Goal: Information Seeking & Learning: Learn about a topic

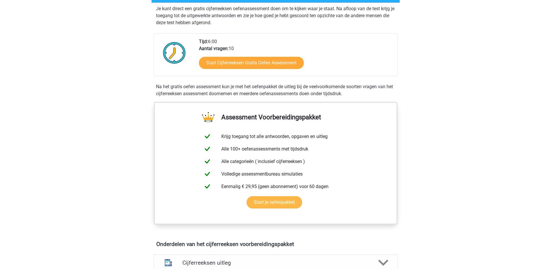
scroll to position [58, 0]
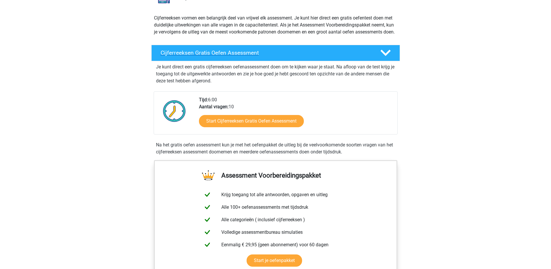
click at [303, 56] on h4 "Cijferreeksen Gratis Oefen Assessment" at bounding box center [266, 52] width 210 height 7
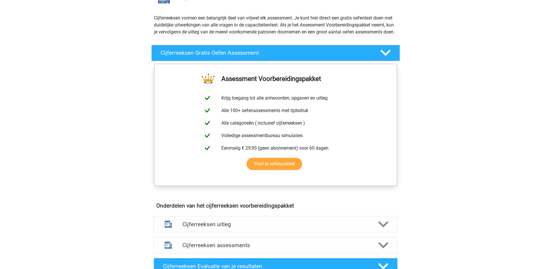
scroll to position [145, 0]
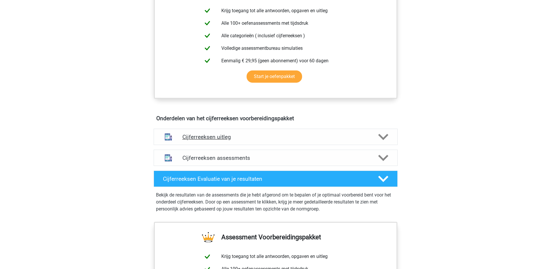
click at [253, 140] on h4 "Cijferreeksen uitleg" at bounding box center [276, 136] width 187 height 7
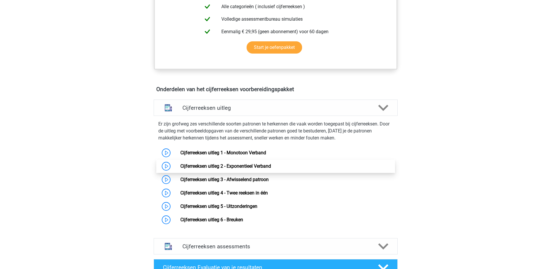
scroll to position [203, 0]
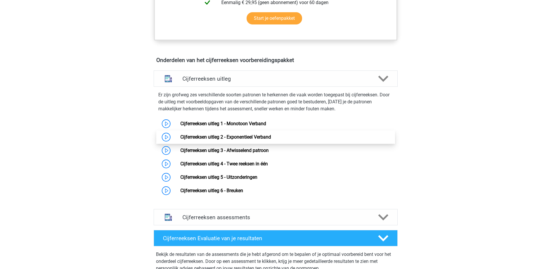
click at [250, 140] on link "Cijferreeksen uitleg 2 - Exponentieel Verband" at bounding box center [225, 137] width 91 height 6
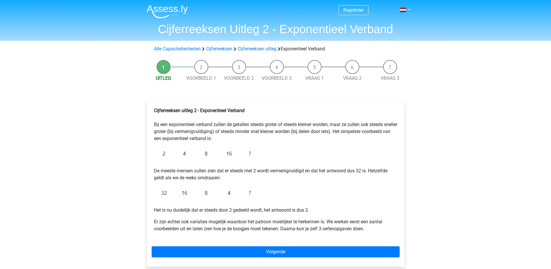
scroll to position [29, 0]
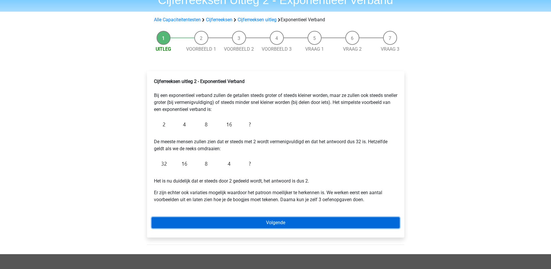
click at [296, 224] on link "Volgende" at bounding box center [276, 222] width 248 height 11
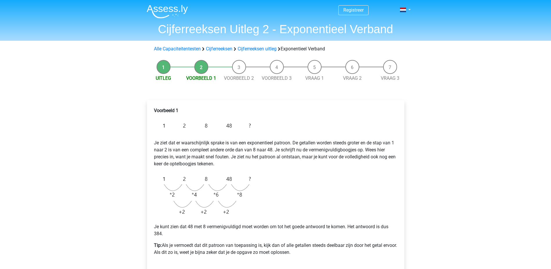
scroll to position [58, 0]
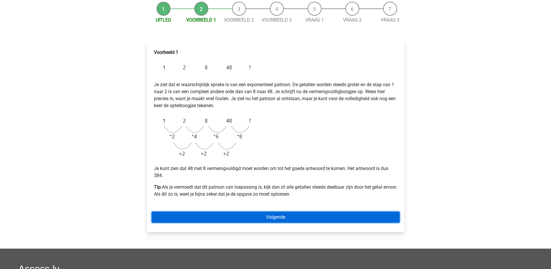
click at [293, 218] on link "Volgende" at bounding box center [276, 216] width 248 height 11
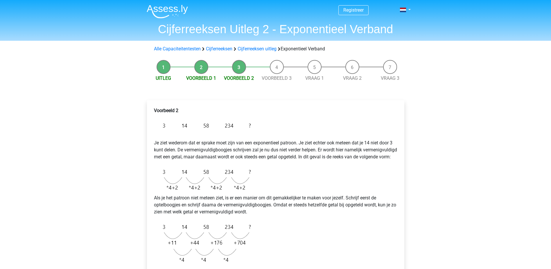
click at [276, 65] on li "Voorbeeld 3" at bounding box center [277, 71] width 38 height 22
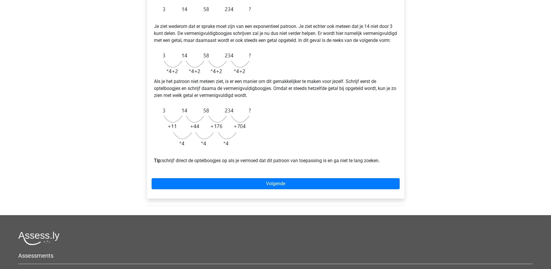
scroll to position [87, 0]
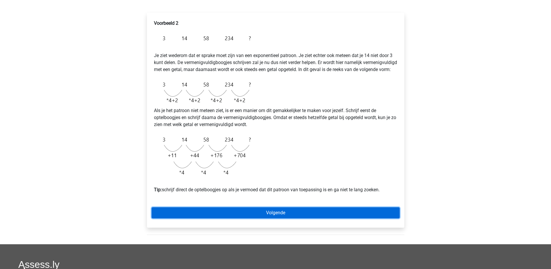
click at [253, 217] on link "Volgende" at bounding box center [276, 212] width 248 height 11
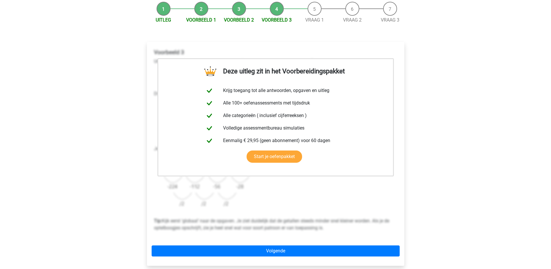
scroll to position [116, 0]
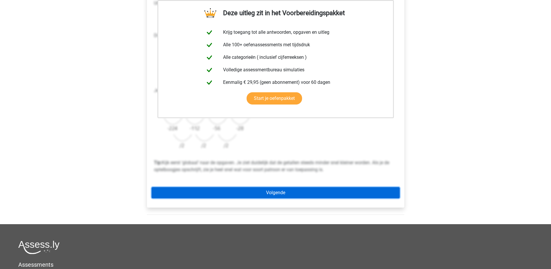
click at [294, 195] on link "Volgende" at bounding box center [276, 192] width 248 height 11
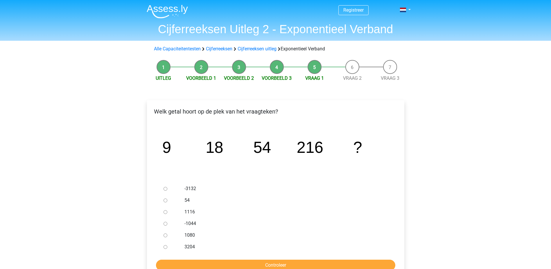
scroll to position [58, 0]
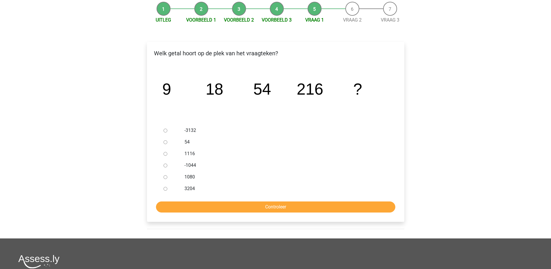
click at [193, 174] on label "1080" at bounding box center [285, 176] width 201 height 7
click at [167, 175] on input "1080" at bounding box center [166, 177] width 4 height 4
radio input "true"
click at [233, 206] on input "Controleer" at bounding box center [275, 206] width 239 height 11
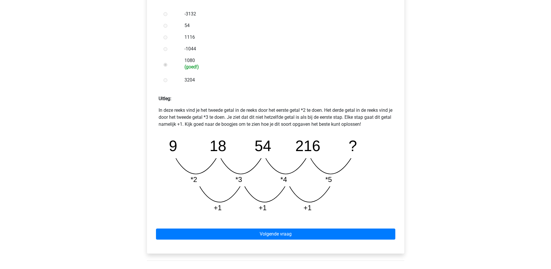
scroll to position [203, 0]
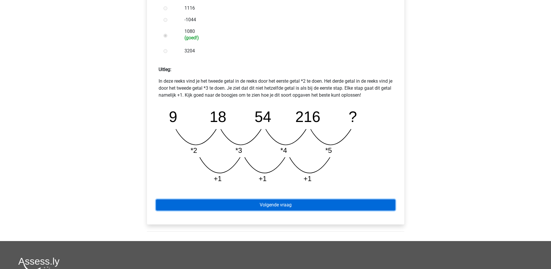
click at [340, 205] on link "Volgende vraag" at bounding box center [275, 204] width 239 height 11
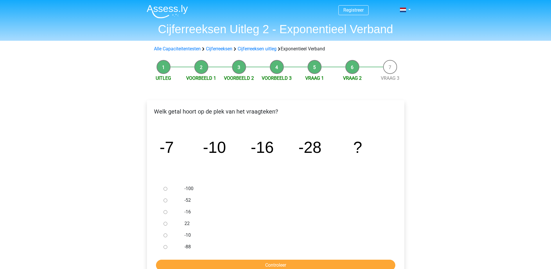
scroll to position [29, 0]
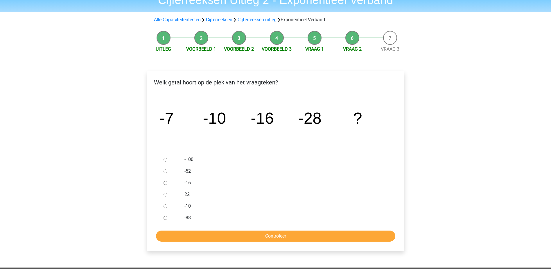
click at [180, 171] on div at bounding box center [170, 171] width 19 height 12
click at [165, 171] on input "-52" at bounding box center [166, 171] width 4 height 4
radio input "true"
click at [245, 235] on input "Controleer" at bounding box center [275, 235] width 239 height 11
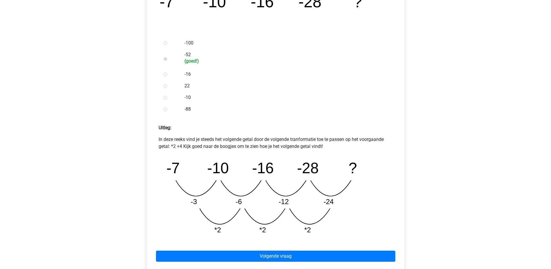
scroll to position [233, 0]
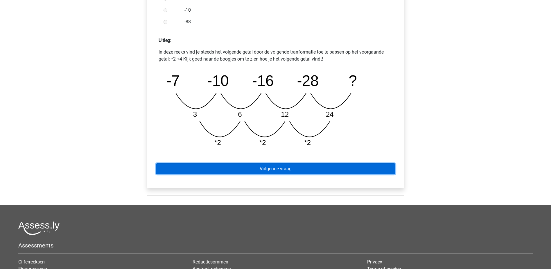
click at [319, 166] on link "Volgende vraag" at bounding box center [275, 168] width 239 height 11
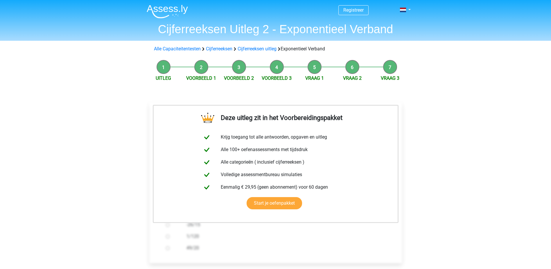
scroll to position [87, 0]
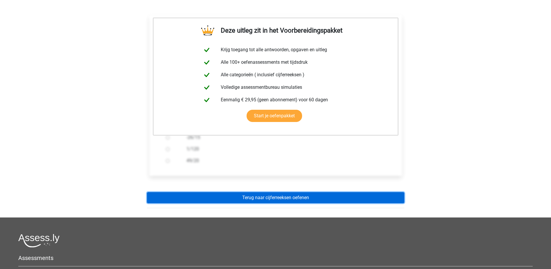
click at [283, 199] on link "Terug naar cijferreeksen oefenen" at bounding box center [276, 197] width 258 height 11
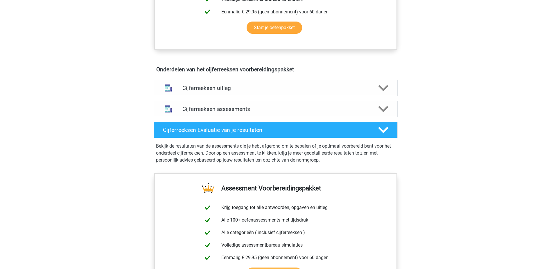
scroll to position [320, 0]
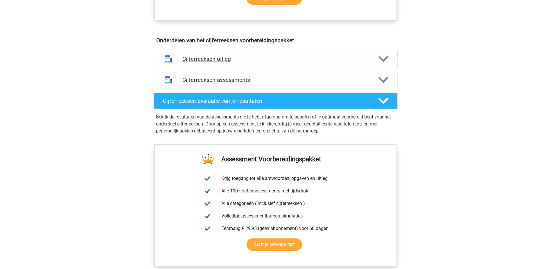
click at [382, 64] on icon at bounding box center [383, 59] width 10 height 10
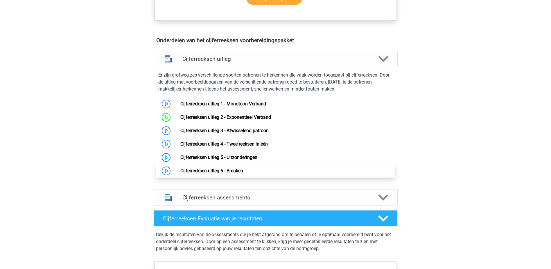
click at [235, 173] on link "Cijferreeksen uitleg 6 - Breuken" at bounding box center [211, 171] width 63 height 6
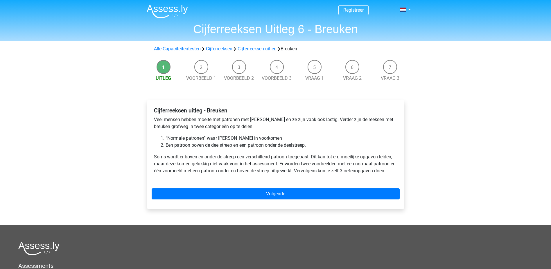
click at [267, 187] on div "Cijferreeksen uitleg - Breuken Veel mensen hebben moeite met patronen met breuk…" at bounding box center [276, 154] width 258 height 108
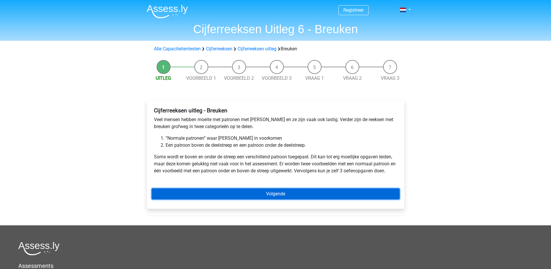
click at [296, 196] on link "Volgende" at bounding box center [276, 193] width 248 height 11
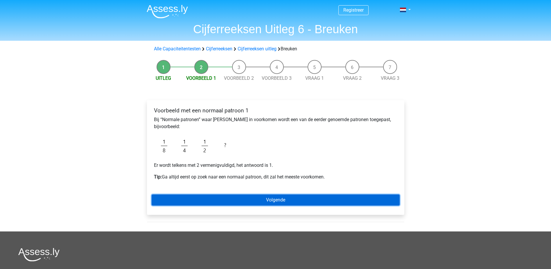
click at [261, 199] on link "Volgende" at bounding box center [276, 199] width 248 height 11
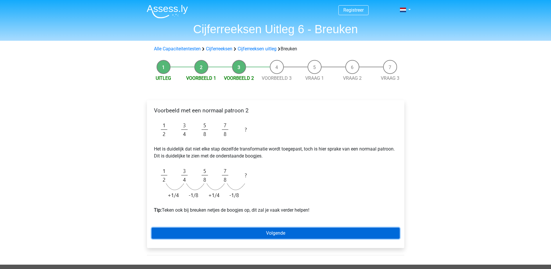
click at [333, 232] on link "Volgende" at bounding box center [276, 232] width 248 height 11
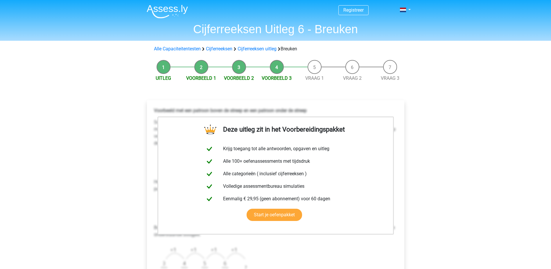
scroll to position [87, 0]
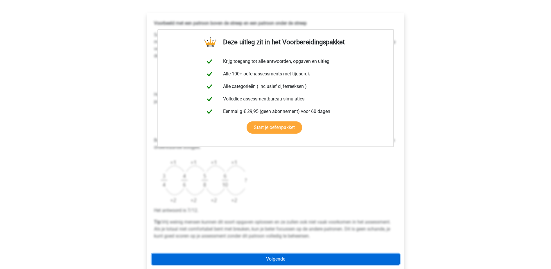
click at [295, 260] on link "Volgende" at bounding box center [276, 258] width 248 height 11
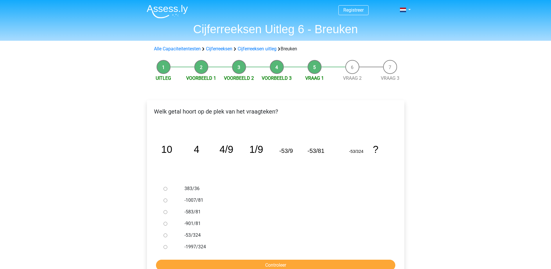
scroll to position [29, 0]
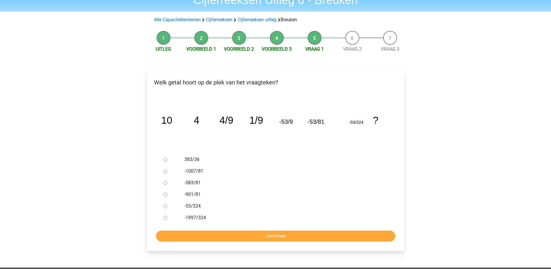
click at [238, 43] on li "Voorbeeld 2" at bounding box center [239, 42] width 38 height 22
click at [237, 48] on link "Voorbeeld 2" at bounding box center [239, 49] width 30 height 6
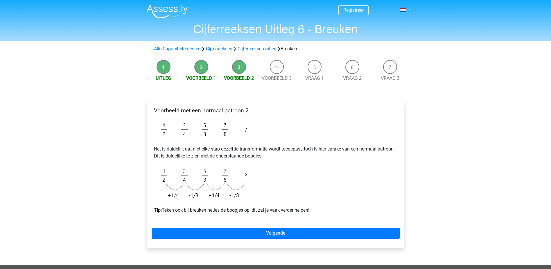
click at [320, 78] on link "Vraag 1" at bounding box center [314, 78] width 19 height 6
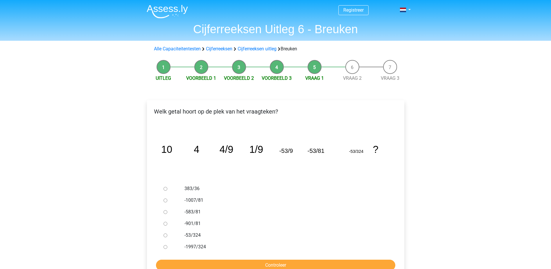
scroll to position [29, 0]
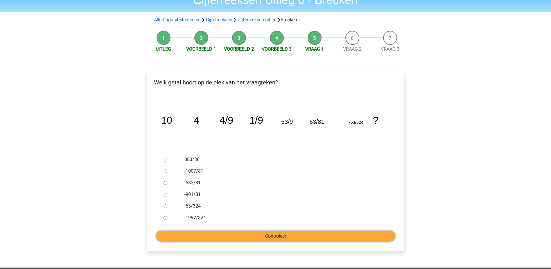
click at [286, 237] on input "Controleer" at bounding box center [275, 235] width 239 height 11
click at [193, 205] on label "-53/324" at bounding box center [285, 205] width 201 height 7
click at [167, 205] on input "-53/324" at bounding box center [166, 206] width 4 height 4
radio input "true"
click at [235, 235] on input "Controleer" at bounding box center [275, 235] width 239 height 11
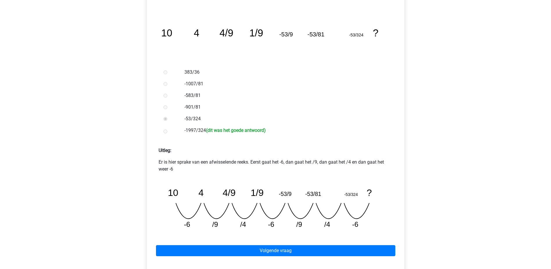
scroll to position [174, 0]
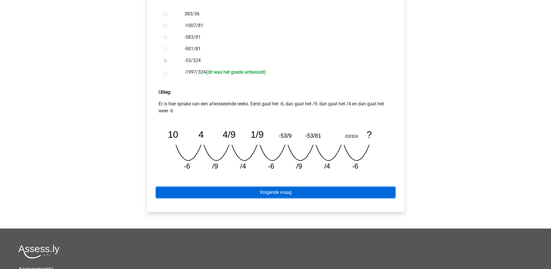
click at [327, 196] on link "Volgende vraag" at bounding box center [275, 192] width 239 height 11
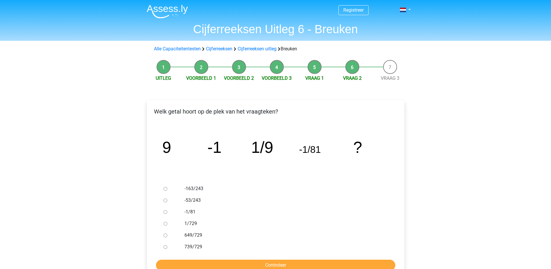
scroll to position [29, 0]
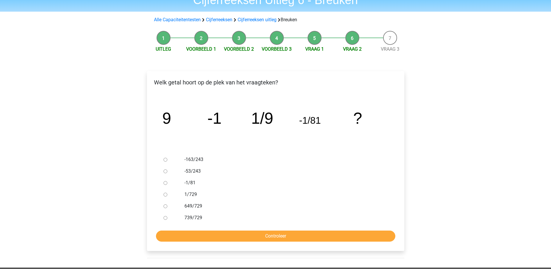
click at [190, 216] on label "739/729" at bounding box center [285, 217] width 201 height 7
click at [167, 216] on input "739/729" at bounding box center [166, 218] width 4 height 4
radio input "true"
click at [185, 215] on label "739/729" at bounding box center [285, 217] width 201 height 7
click at [167, 216] on input "739/729" at bounding box center [166, 218] width 4 height 4
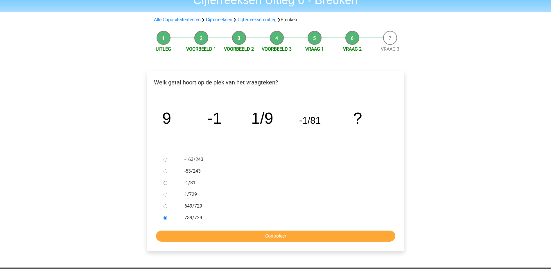
click at [190, 193] on label "1/729" at bounding box center [285, 194] width 201 height 7
click at [167, 193] on input "1/729" at bounding box center [166, 194] width 4 height 4
radio input "true"
click at [222, 235] on input "Controleer" at bounding box center [275, 235] width 239 height 11
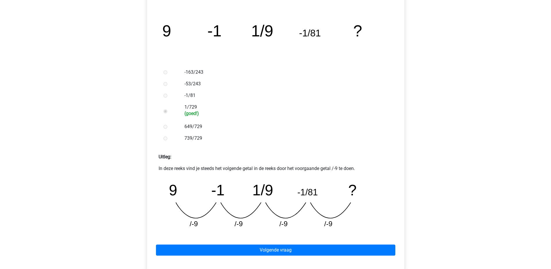
scroll to position [145, 0]
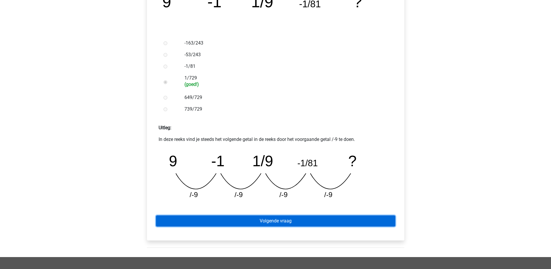
click at [291, 221] on link "Volgende vraag" at bounding box center [275, 220] width 239 height 11
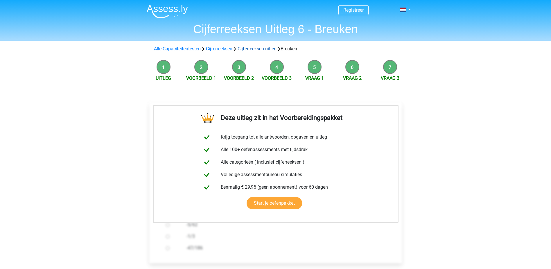
click at [257, 47] on link "Cijferreeksen uitleg" at bounding box center [257, 49] width 39 height 6
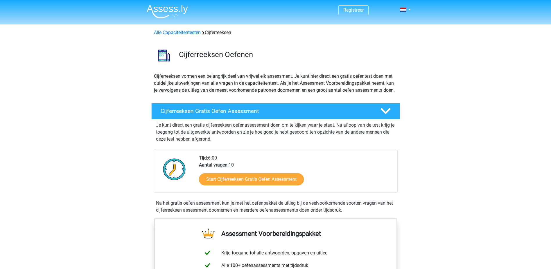
scroll to position [375, 0]
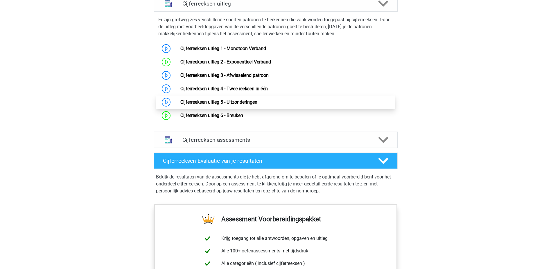
click at [238, 105] on link "Cijferreeksen uitleg 5 - Uitzonderingen" at bounding box center [218, 102] width 77 height 6
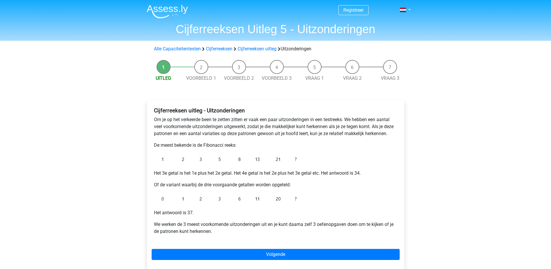
scroll to position [29, 0]
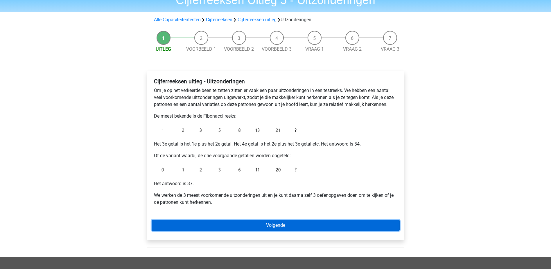
click at [285, 229] on link "Volgende" at bounding box center [276, 224] width 248 height 11
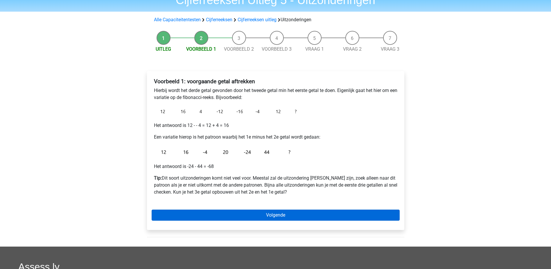
scroll to position [58, 0]
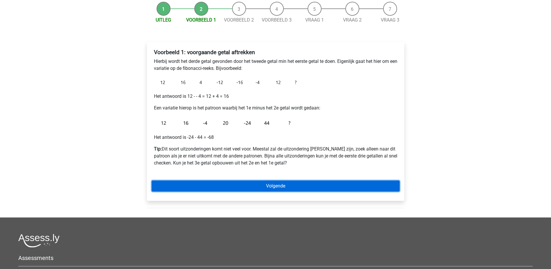
click at [273, 185] on link "Volgende" at bounding box center [276, 185] width 248 height 11
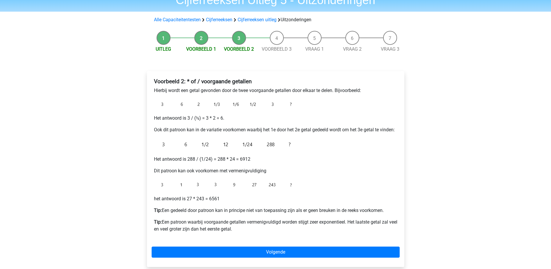
scroll to position [87, 0]
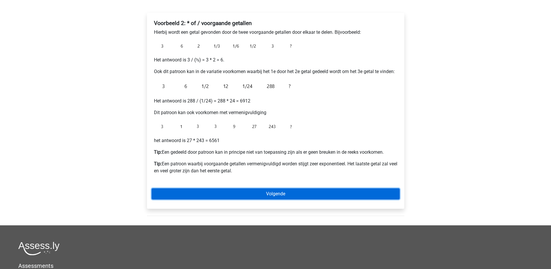
click at [289, 193] on link "Volgende" at bounding box center [276, 193] width 248 height 11
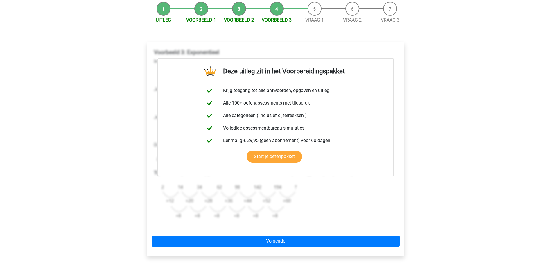
scroll to position [87, 0]
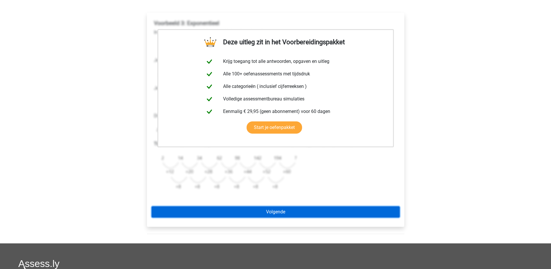
click at [304, 214] on link "Volgende" at bounding box center [276, 211] width 248 height 11
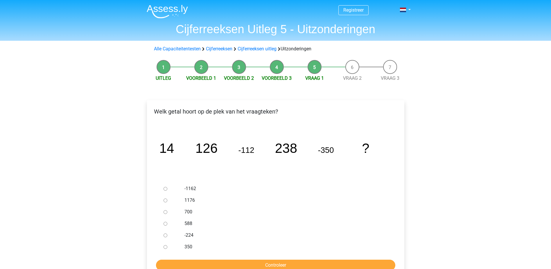
scroll to position [29, 0]
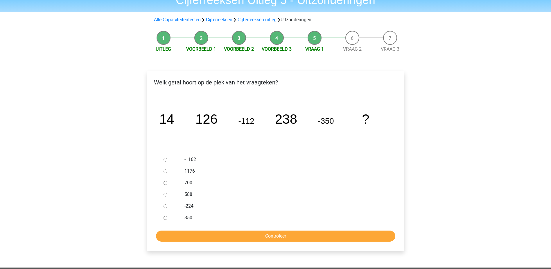
click at [190, 193] on label "588" at bounding box center [285, 194] width 201 height 7
click at [167, 193] on input "588" at bounding box center [166, 194] width 4 height 4
radio input "true"
click at [240, 236] on input "Controleer" at bounding box center [275, 235] width 239 height 11
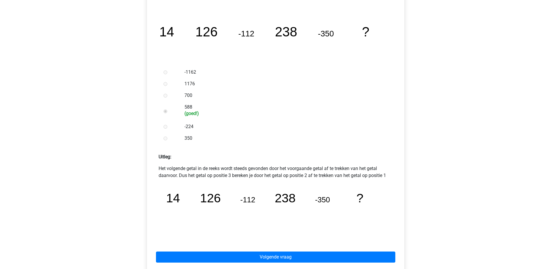
scroll to position [174, 0]
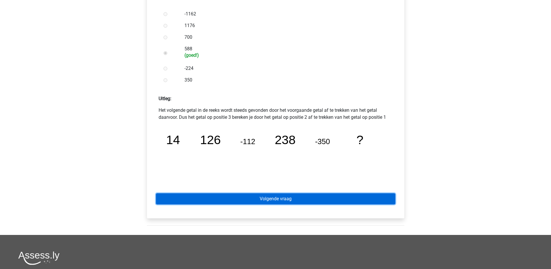
click at [277, 201] on link "Volgende vraag" at bounding box center [275, 198] width 239 height 11
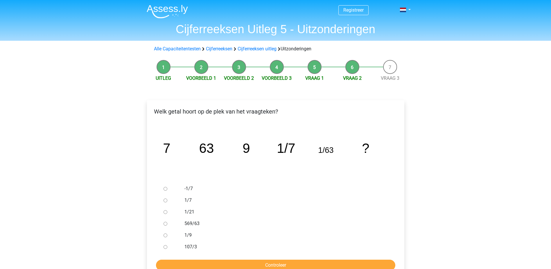
click at [188, 235] on label "1/9" at bounding box center [285, 234] width 201 height 7
click at [167, 235] on input "1/9" at bounding box center [166, 235] width 4 height 4
radio input "true"
click at [215, 258] on form "-1/7 1/7 1/21 569/63 1/9 107/3 Controleer" at bounding box center [276, 227] width 248 height 88
click at [216, 262] on input "Controleer" at bounding box center [275, 264] width 239 height 11
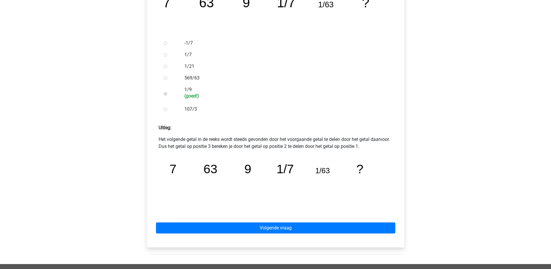
scroll to position [203, 0]
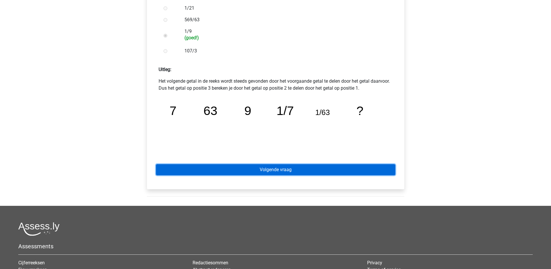
click at [283, 169] on link "Volgende vraag" at bounding box center [275, 169] width 239 height 11
